Goal: Check status

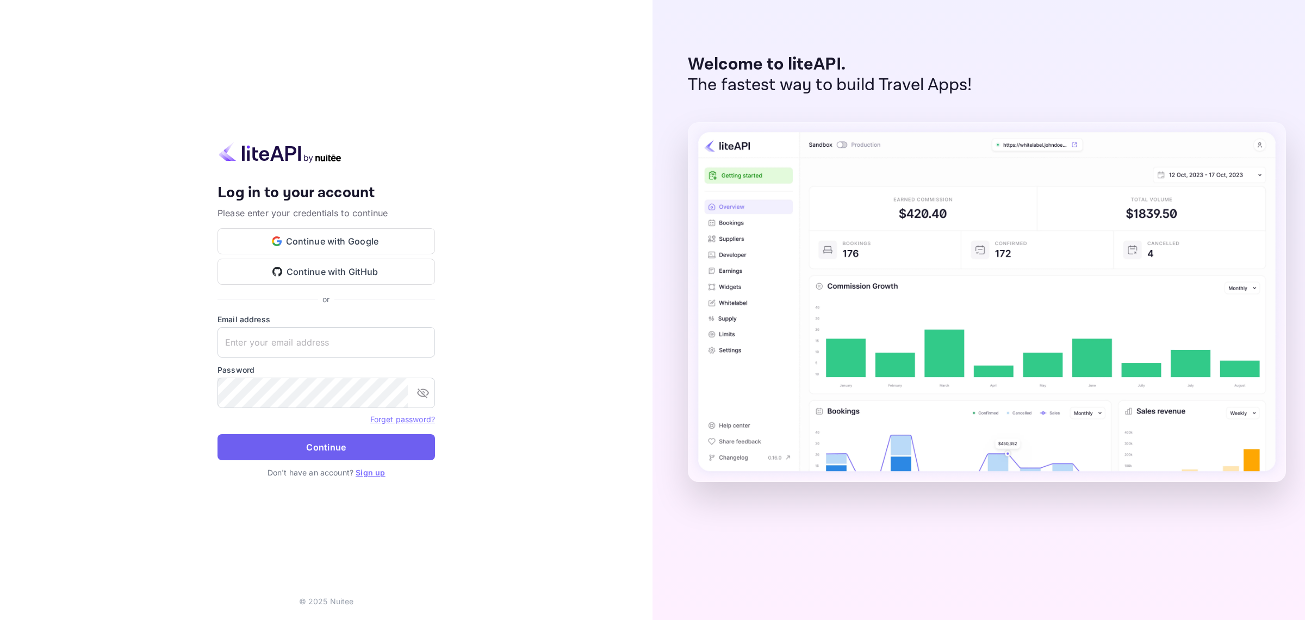
type input "[EMAIL_ADDRESS][DOMAIN_NAME]"
click at [324, 446] on button "Continue" at bounding box center [325, 447] width 217 height 26
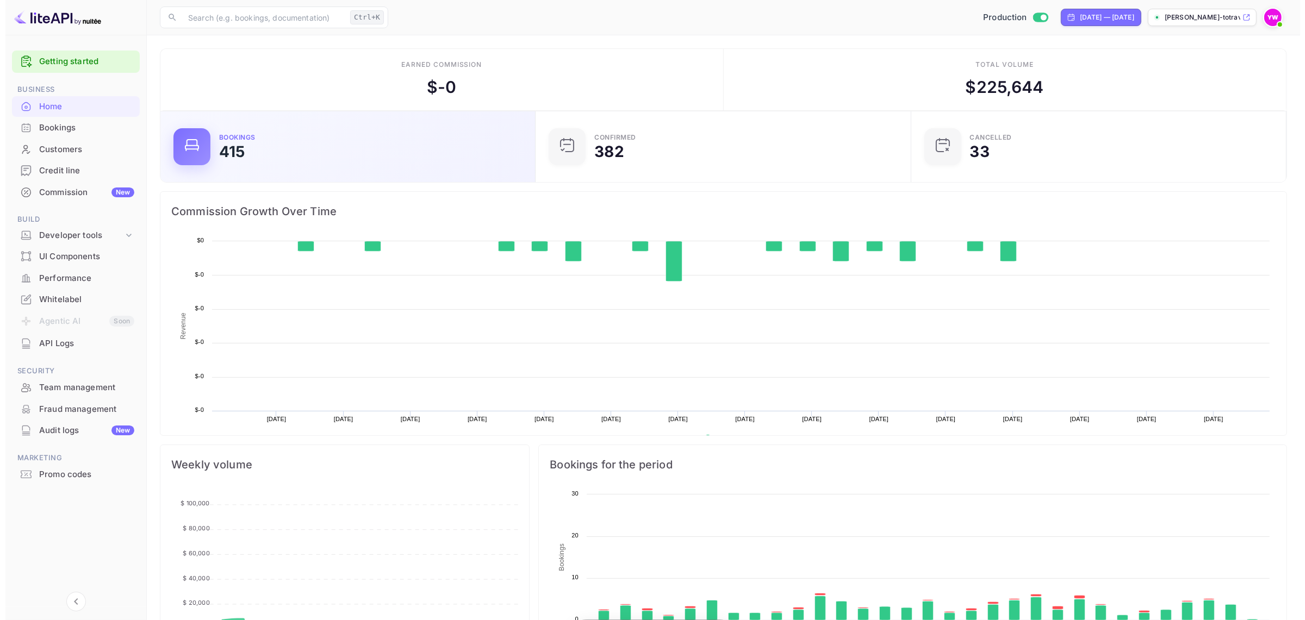
scroll to position [166, 359]
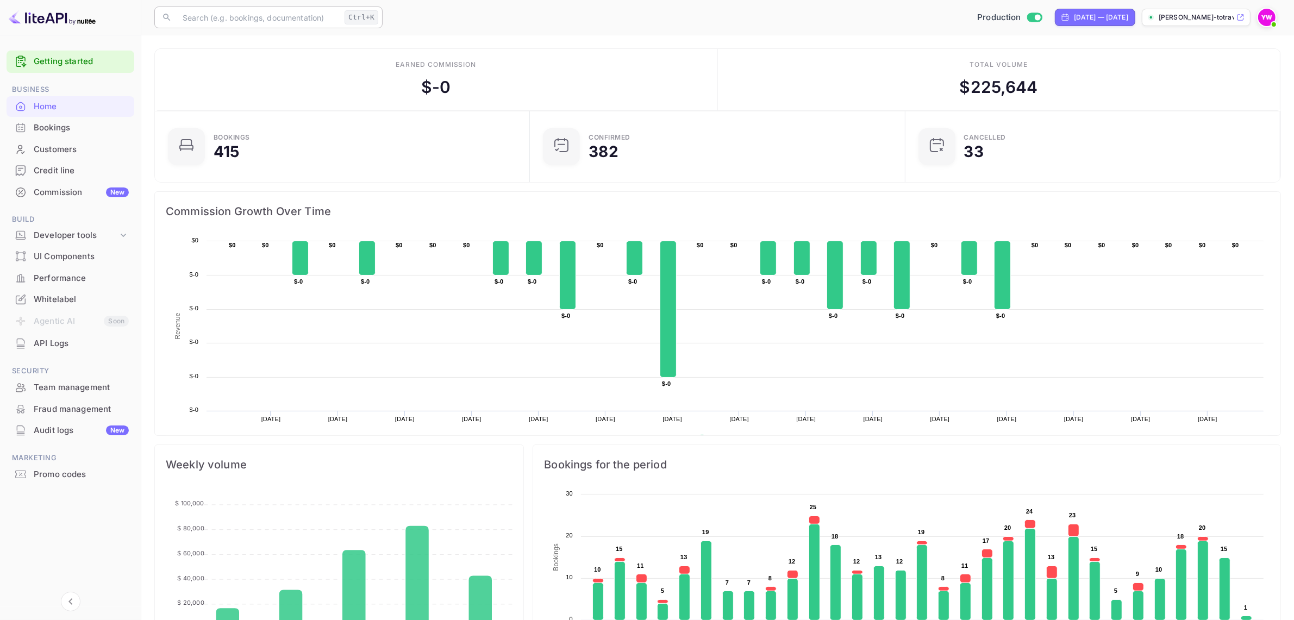
click at [219, 17] on input "text" at bounding box center [258, 18] width 164 height 22
paste input "7L8ylUbgn"
type input "7L8ylUbgn"
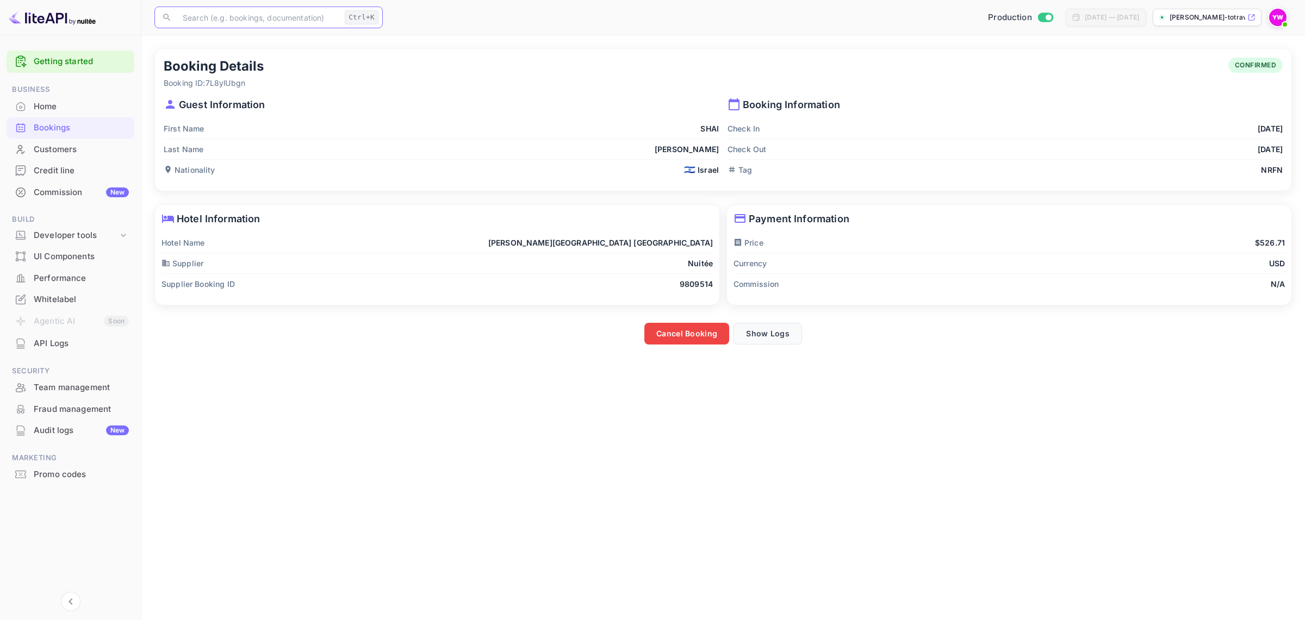
click at [774, 332] on button "Show Logs" at bounding box center [767, 334] width 68 height 22
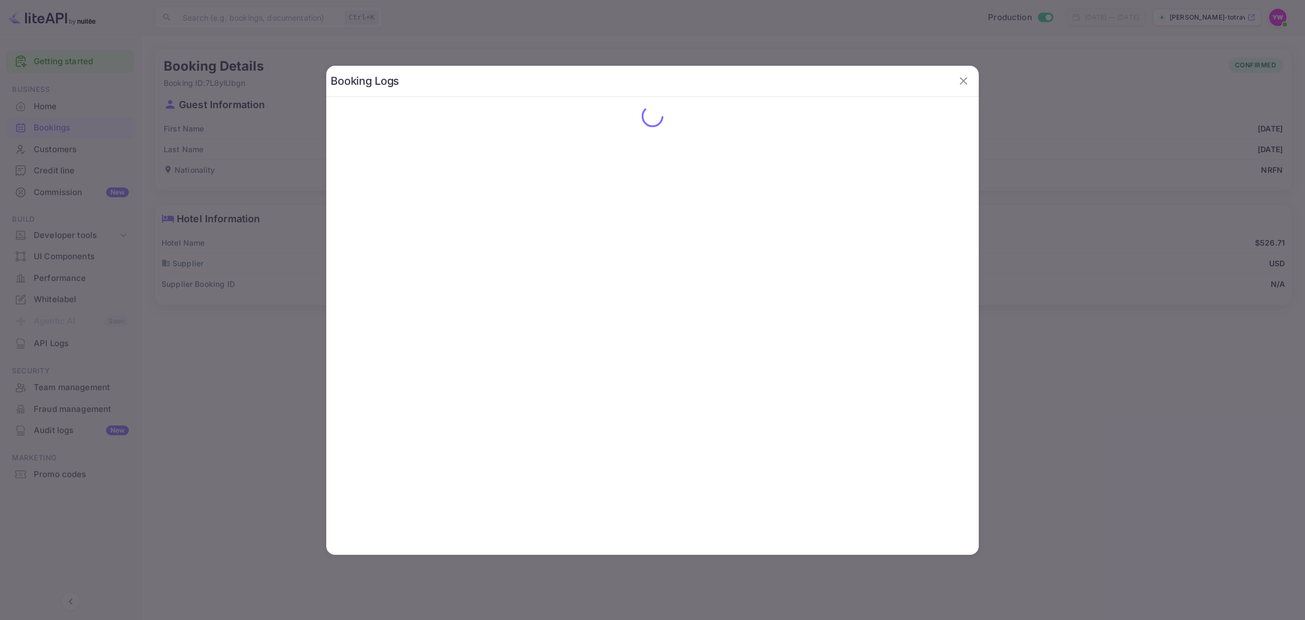
click at [965, 79] on icon "button" at bounding box center [963, 80] width 13 height 13
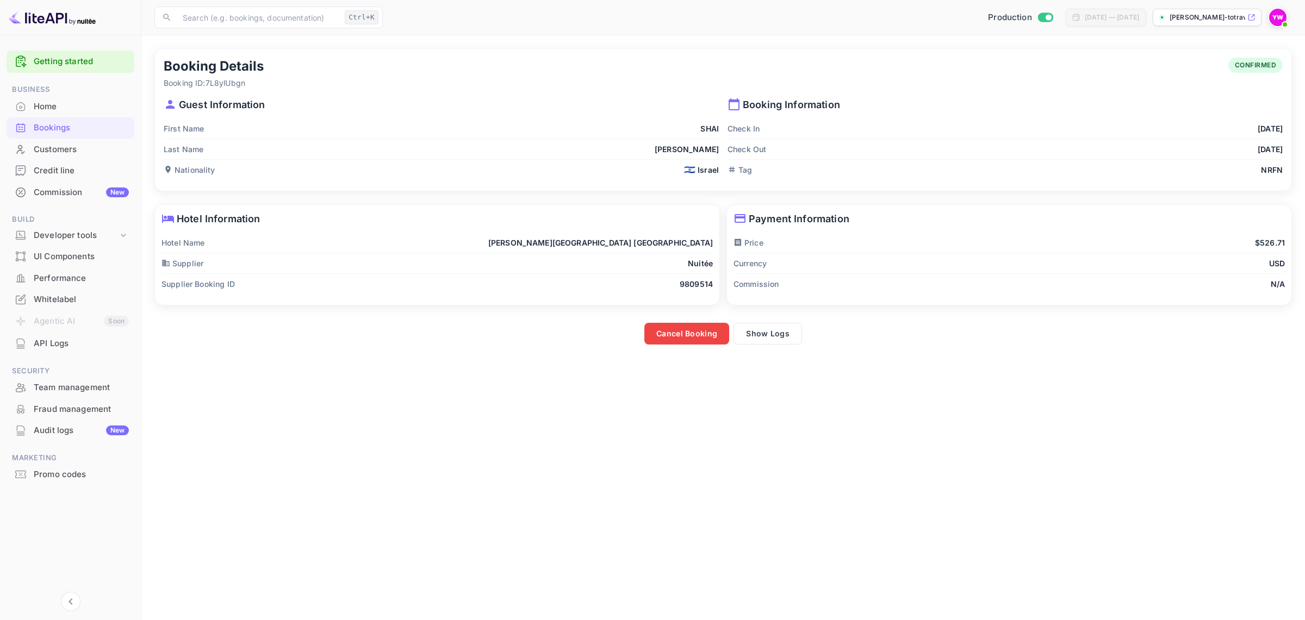
click at [40, 126] on div "Bookings" at bounding box center [81, 128] width 95 height 13
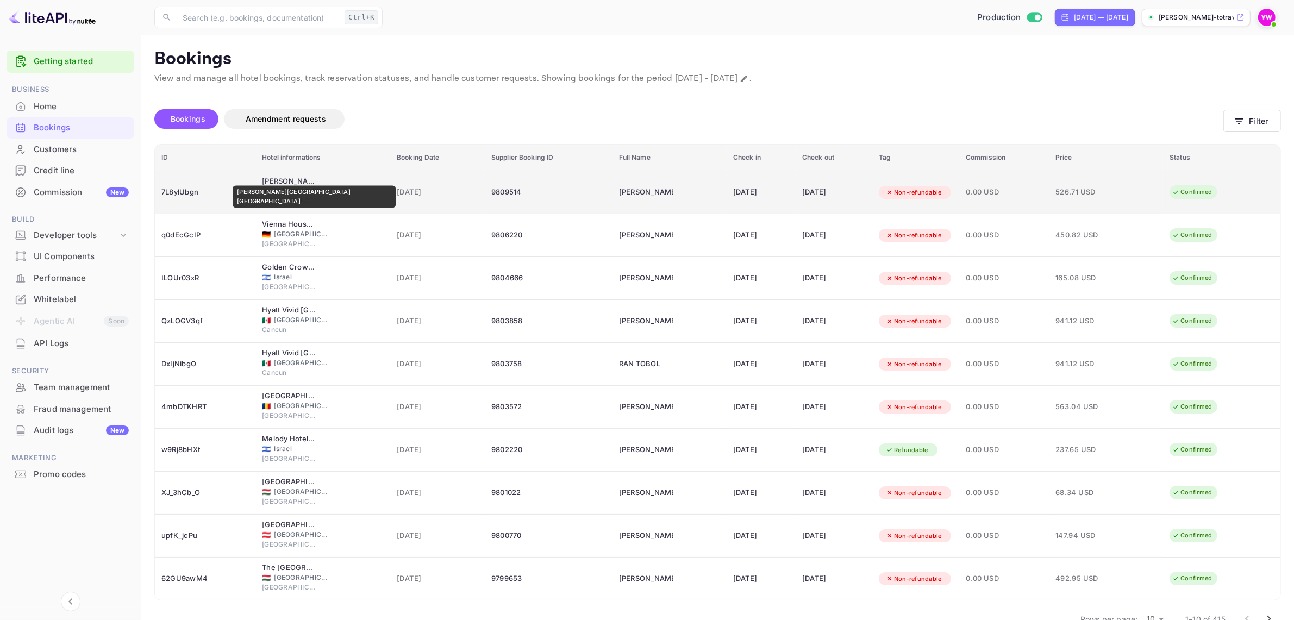
click at [286, 178] on div "[PERSON_NAME][GEOGRAPHIC_DATA] [GEOGRAPHIC_DATA]" at bounding box center [289, 181] width 54 height 11
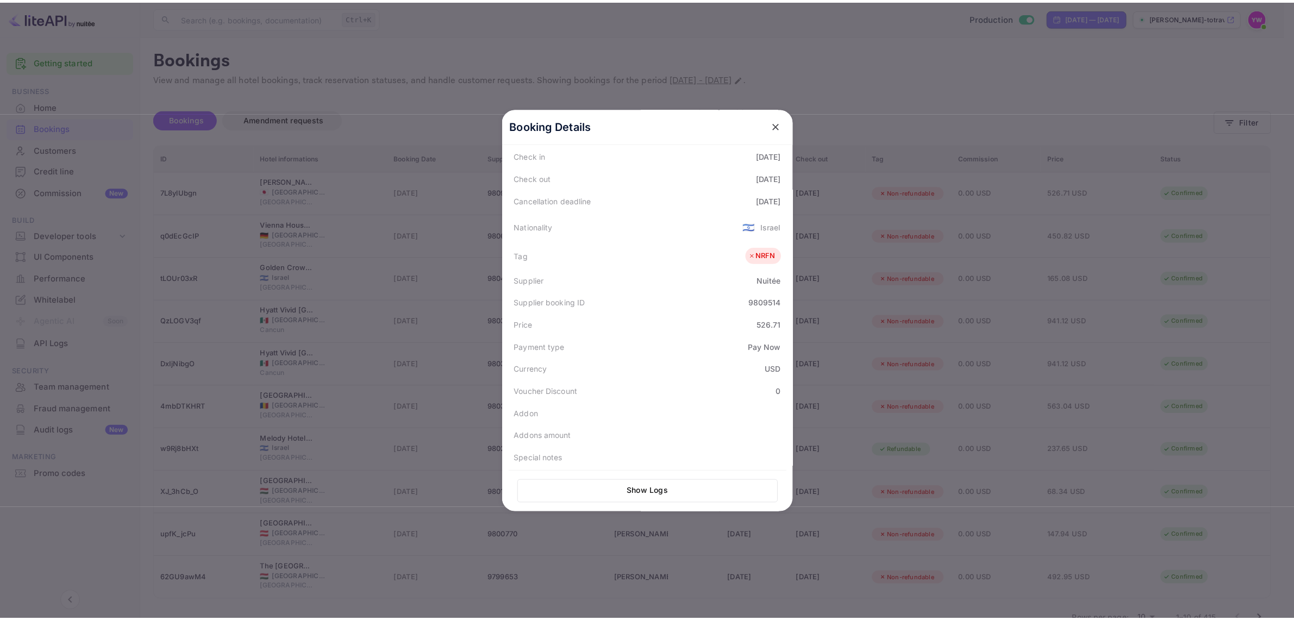
scroll to position [266, 0]
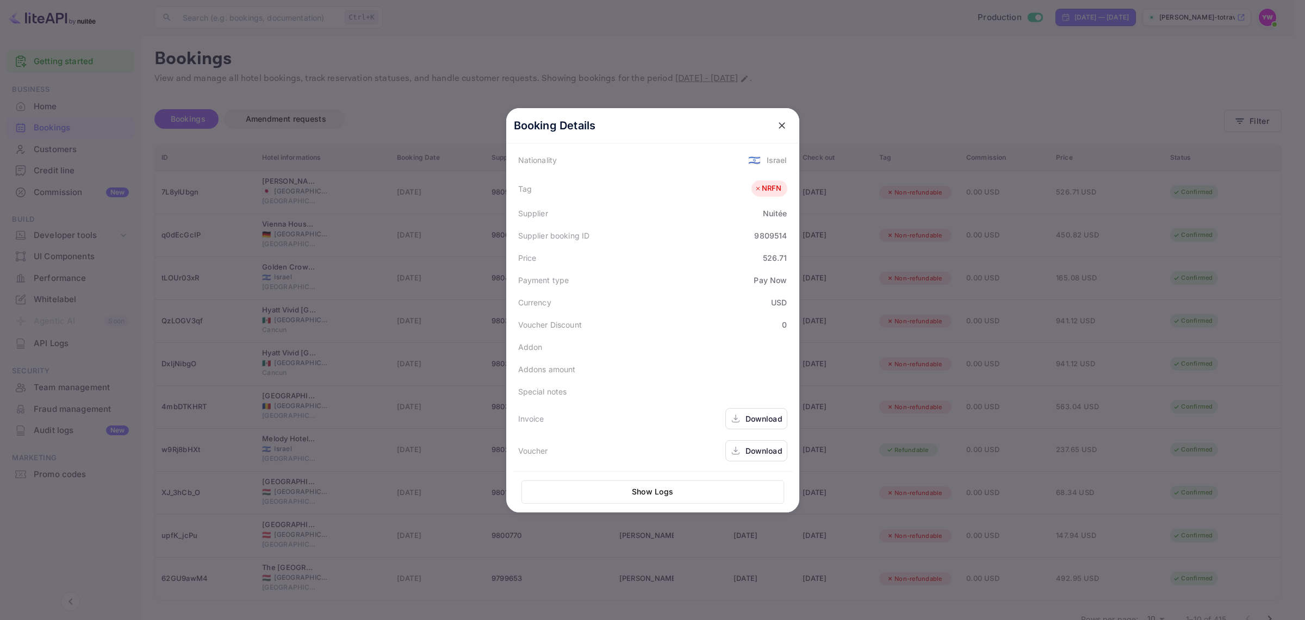
click at [759, 443] on div "Download" at bounding box center [756, 450] width 62 height 21
click at [778, 121] on icon "close" at bounding box center [781, 125] width 11 height 11
